Goal: Information Seeking & Learning: Learn about a topic

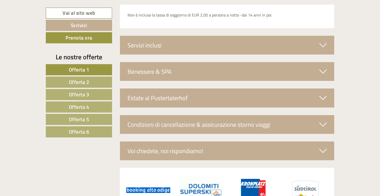
scroll to position [1653, 0]
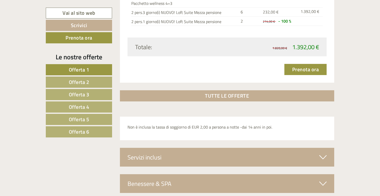
click at [92, 80] on link "Offerta 2" at bounding box center [79, 81] width 66 height 11
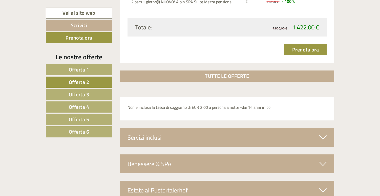
scroll to position [766, 0]
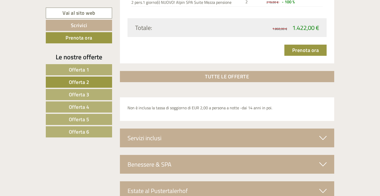
click at [76, 135] on span "Offerta 6" at bounding box center [79, 132] width 20 height 8
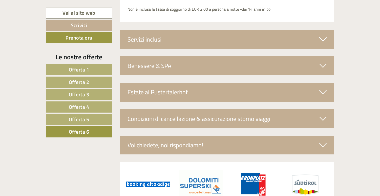
scroll to position [857, 0]
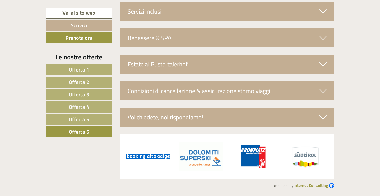
click at [112, 121] on link "Offerta 5" at bounding box center [79, 119] width 66 height 11
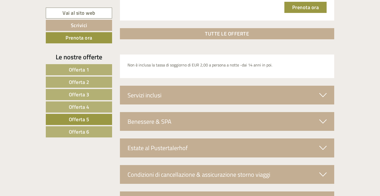
scroll to position [752, 0]
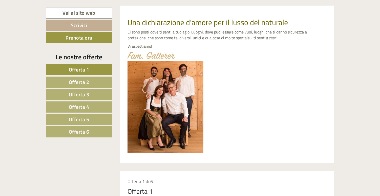
click at [75, 123] on link "Offerta 5" at bounding box center [79, 119] width 66 height 11
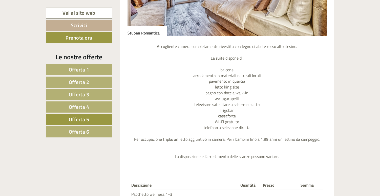
scroll to position [488, 0]
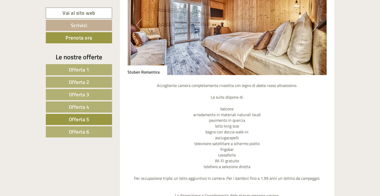
click at [219, 165] on p "Accogliente camera completamente rivestita con legno di abete rosso altoatesino…" at bounding box center [227, 140] width 199 height 116
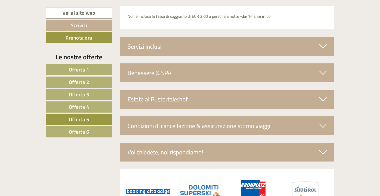
scroll to position [825, 0]
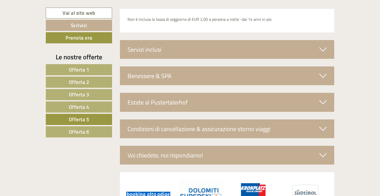
click at [149, 53] on div "Servizi inclusi" at bounding box center [227, 49] width 215 height 19
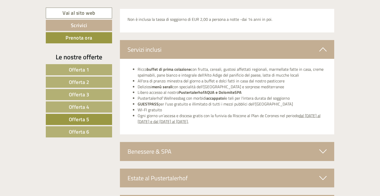
click at [145, 51] on div "Servizi inclusi" at bounding box center [227, 49] width 215 height 19
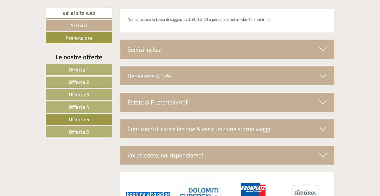
click at [149, 70] on div "Benessere & SPA" at bounding box center [227, 75] width 215 height 19
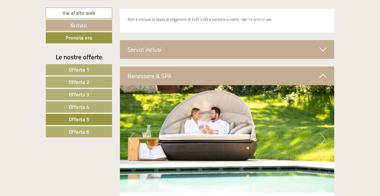
click at [149, 72] on div "Benessere & SPA" at bounding box center [227, 75] width 215 height 19
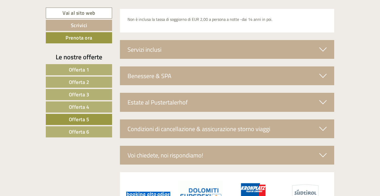
click at [151, 67] on div "Benessere & SPA" at bounding box center [227, 75] width 215 height 19
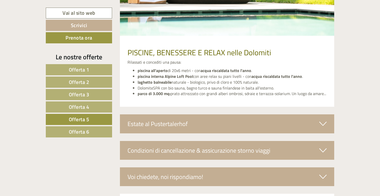
scroll to position [985, 0]
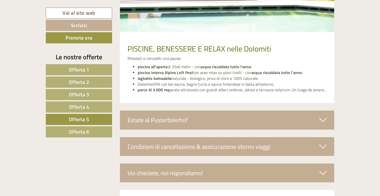
click at [156, 117] on div "Estate al Pustertalerhof" at bounding box center [227, 119] width 215 height 19
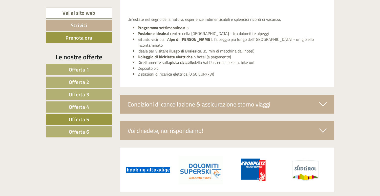
scroll to position [1233, 0]
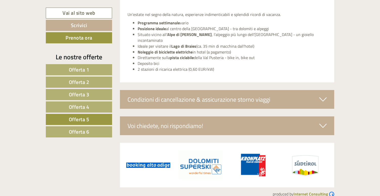
click at [152, 97] on div "Condizioni di cancellazione & assicurazione storno viaggi" at bounding box center [227, 99] width 215 height 19
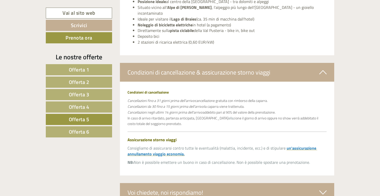
scroll to position [1260, 0]
click at [149, 62] on div "Condizioni di cancellazione & assicurazione storno viaggi" at bounding box center [227, 71] width 215 height 19
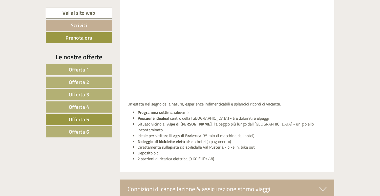
click at [95, 130] on link "Offerta 6" at bounding box center [79, 131] width 66 height 11
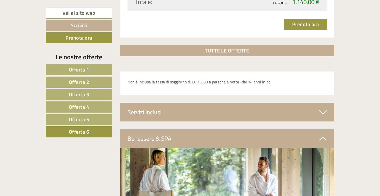
scroll to position [714, 0]
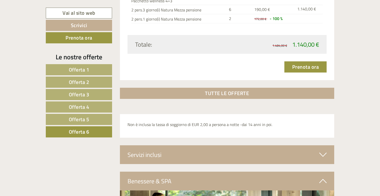
click at [179, 183] on div "Benessere & SPA" at bounding box center [227, 180] width 215 height 19
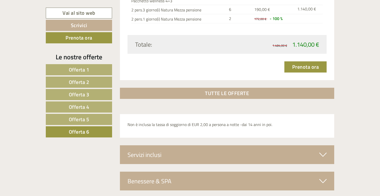
click at [173, 164] on div "Servizi inclusi" at bounding box center [227, 154] width 215 height 19
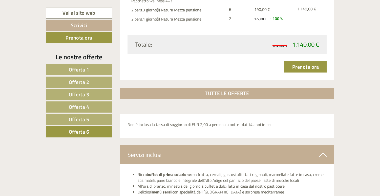
click at [171, 156] on div "Servizi inclusi" at bounding box center [227, 154] width 215 height 19
